Goal: Task Accomplishment & Management: Manage account settings

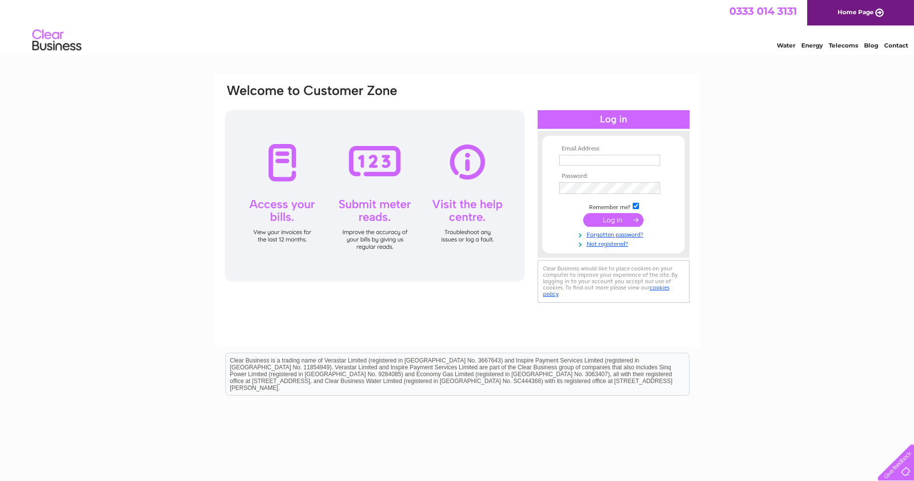
type input "[EMAIL_ADDRESS][PERSON_NAME][DOMAIN_NAME]"
click at [618, 219] on input "submit" at bounding box center [613, 220] width 60 height 14
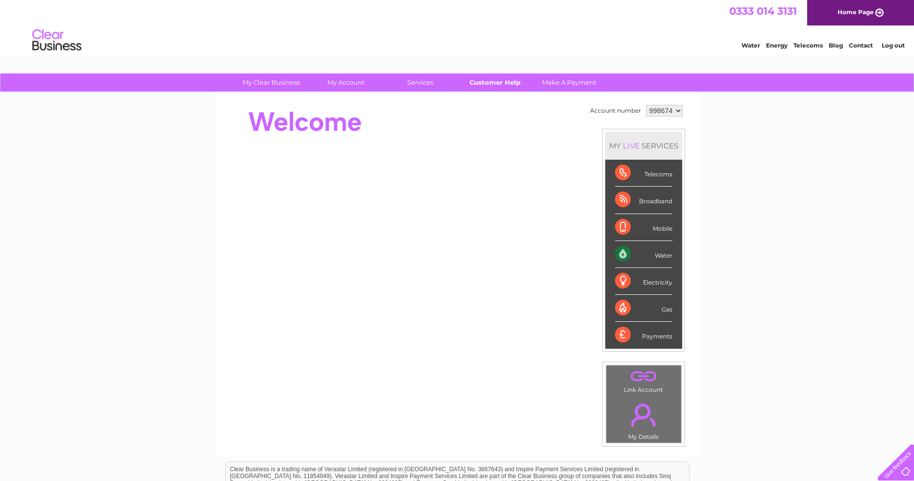
click at [498, 83] on link "Customer Help" at bounding box center [494, 82] width 81 height 18
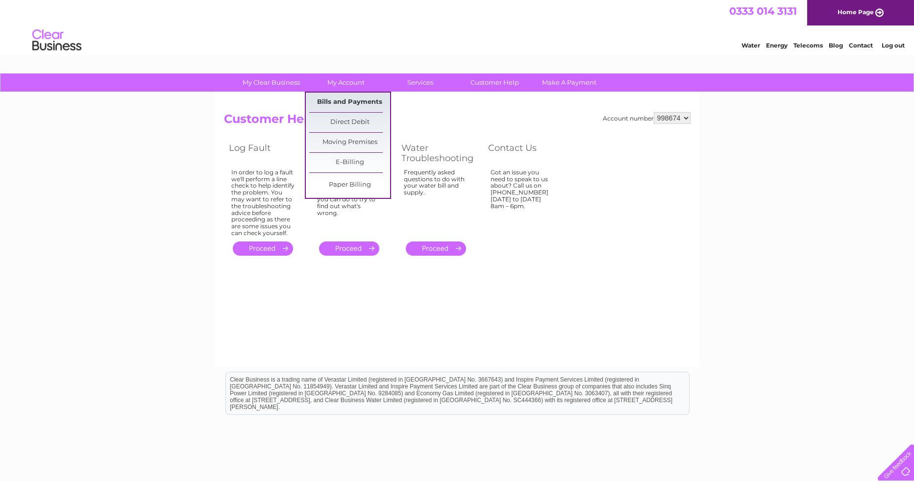
click at [344, 100] on link "Bills and Payments" at bounding box center [349, 103] width 81 height 20
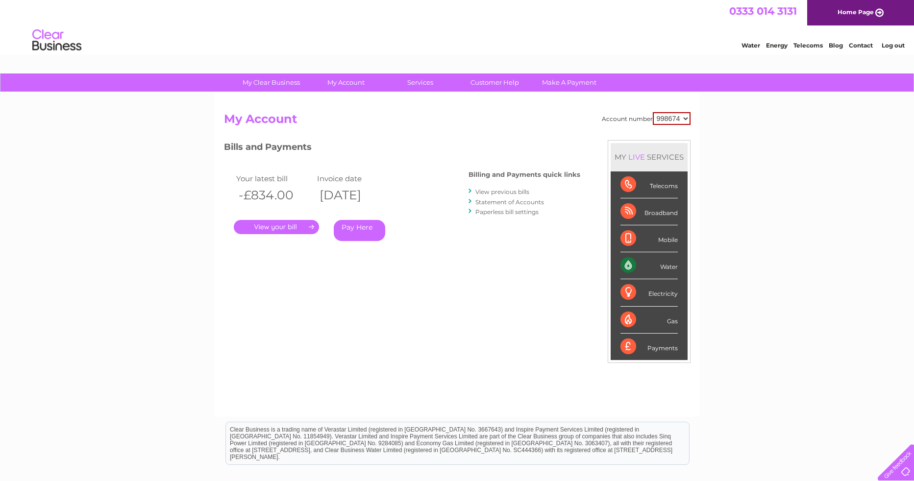
click at [289, 231] on link "." at bounding box center [276, 227] width 85 height 14
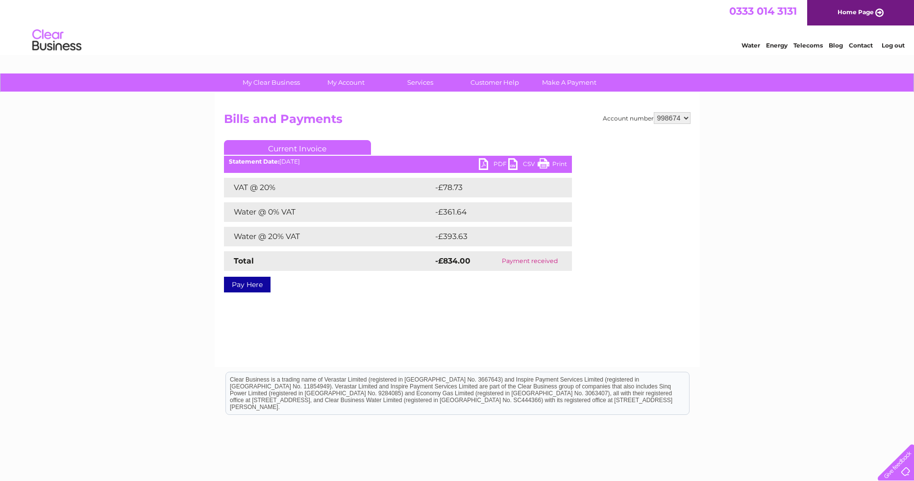
click at [483, 163] on link "PDF" at bounding box center [493, 165] width 29 height 14
